Goal: Task Accomplishment & Management: Manage account settings

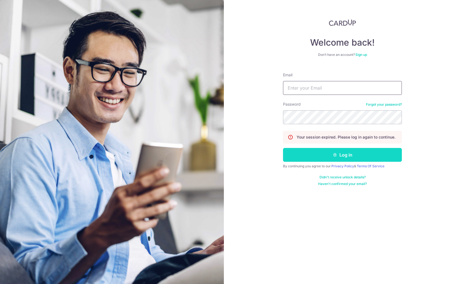
type input "[EMAIL_ADDRESS][DOMAIN_NAME]"
click at [366, 154] on button "Log in" at bounding box center [342, 155] width 119 height 14
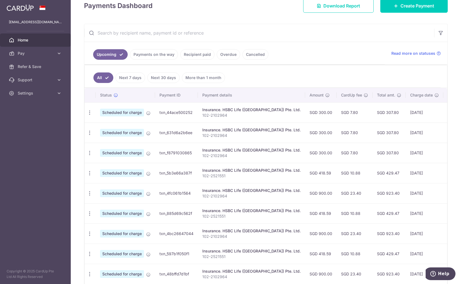
scroll to position [145, 0]
